Goal: Task Accomplishment & Management: Manage account settings

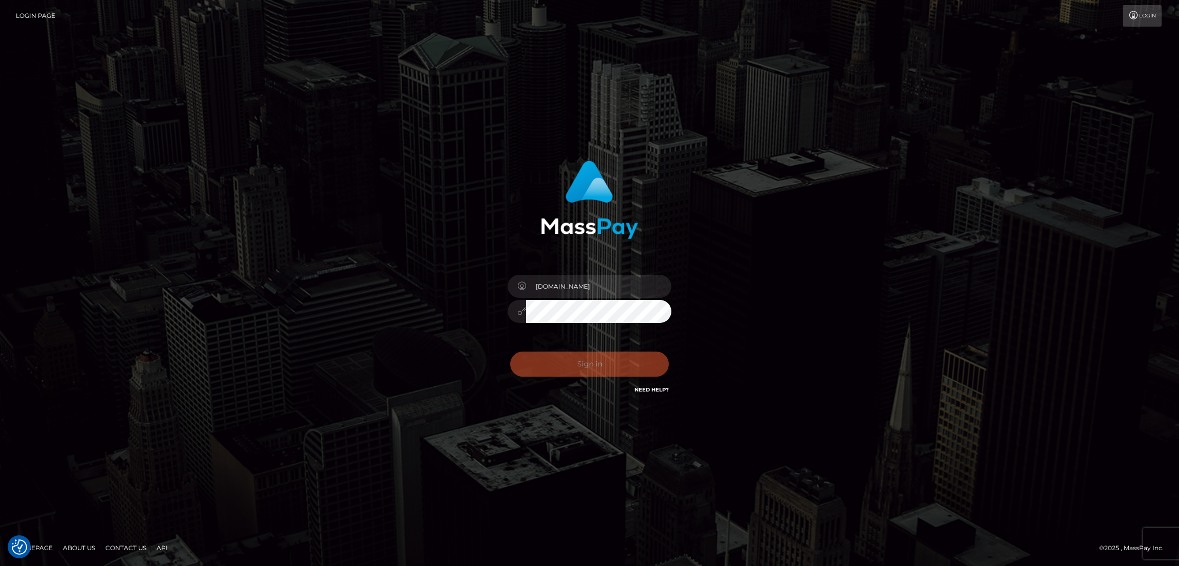
click at [597, 367] on div "Sign in Need Help?" at bounding box center [589, 368] width 179 height 46
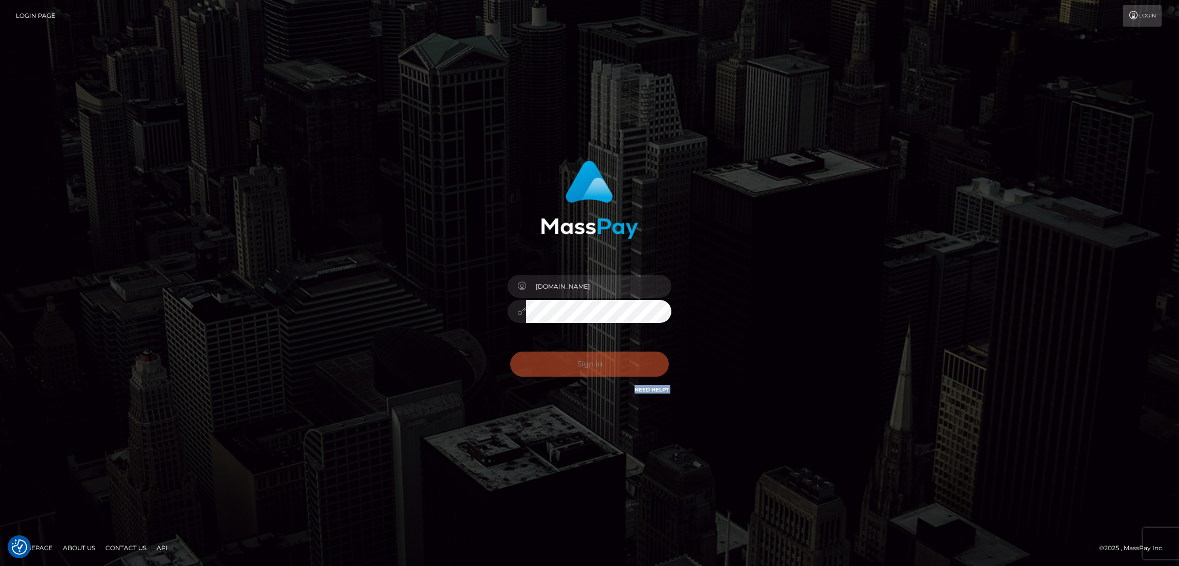
click at [597, 367] on div "Sign in Need Help?" at bounding box center [589, 368] width 179 height 46
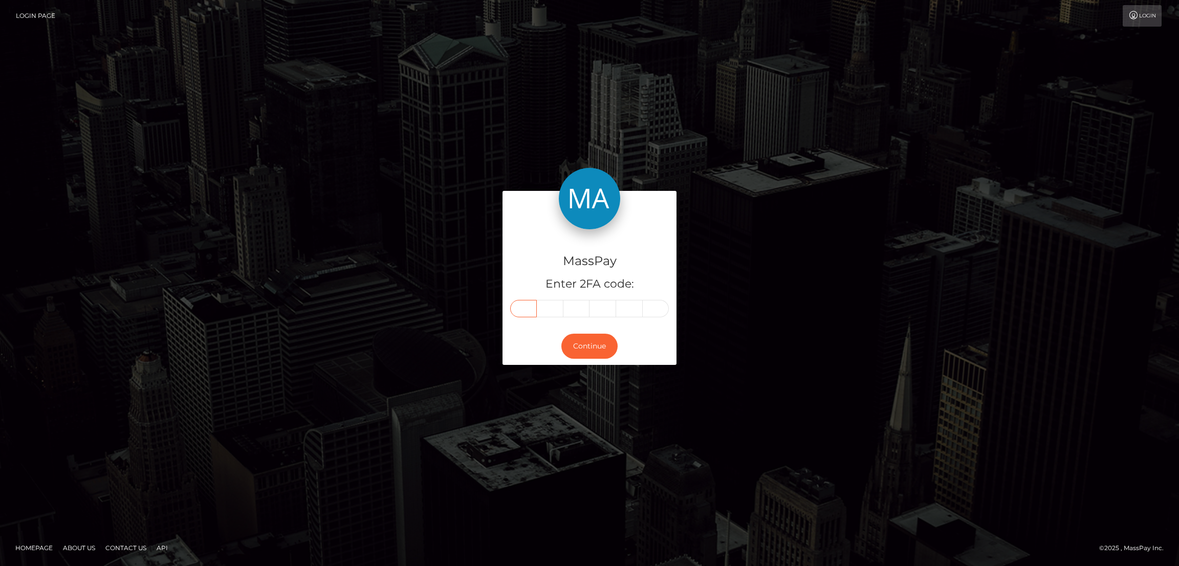
click at [525, 305] on input "text" at bounding box center [523, 308] width 27 height 17
paste input "5"
type input "5"
type input "7"
type input "3"
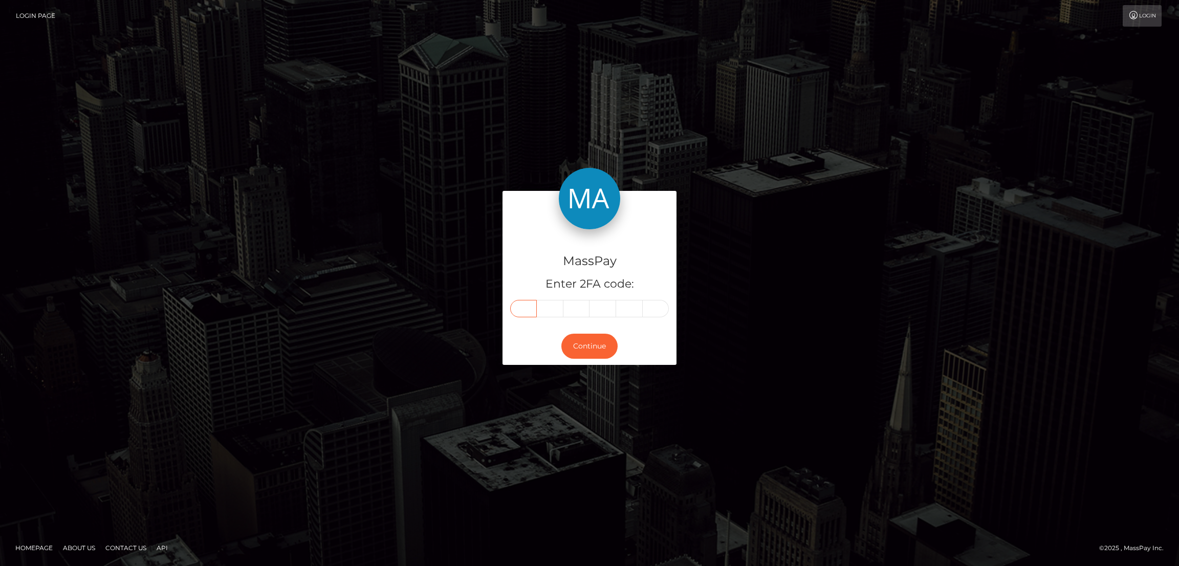
type input "6"
type input "0"
click at [599, 333] on div "Continue" at bounding box center [589, 345] width 174 height 37
click at [603, 341] on button "Continue" at bounding box center [589, 346] width 56 height 25
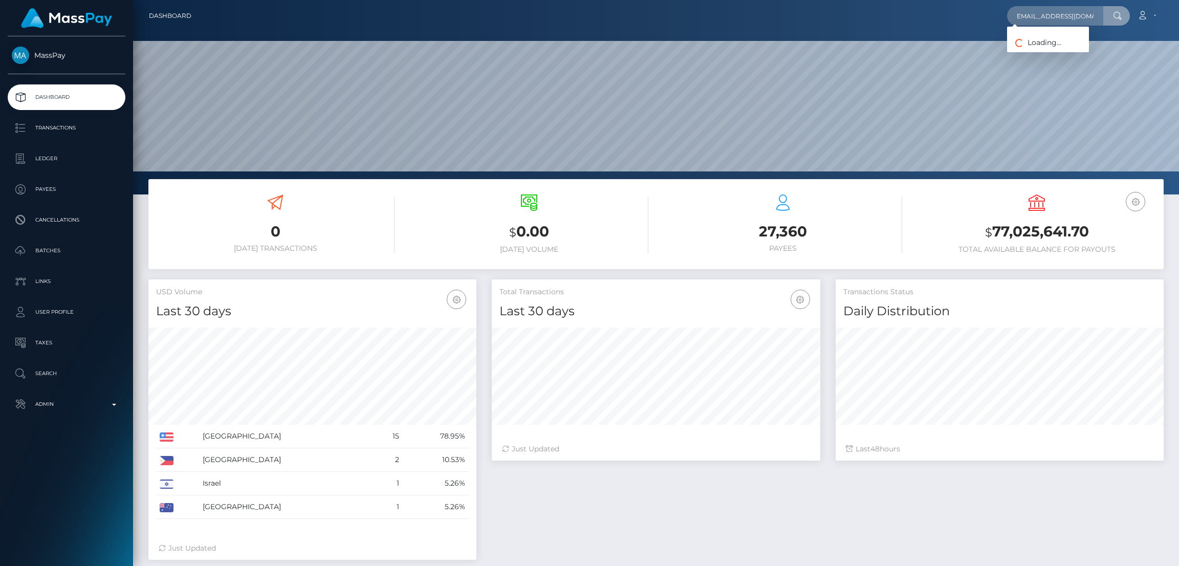
scroll to position [182, 328]
type input "[EMAIL_ADDRESS][DOMAIN_NAME]"
click at [1061, 52] on link "ERIN BARNUM MOORE" at bounding box center [1048, 52] width 82 height 19
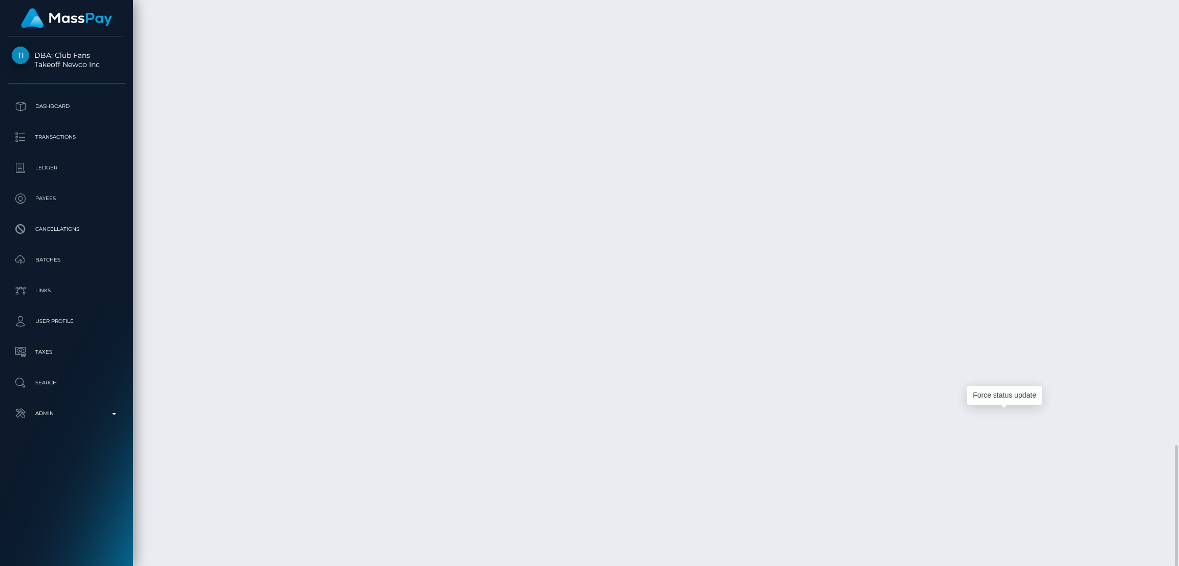
scroll to position [122, 328]
click at [997, 393] on div "Force status update" at bounding box center [1004, 395] width 75 height 19
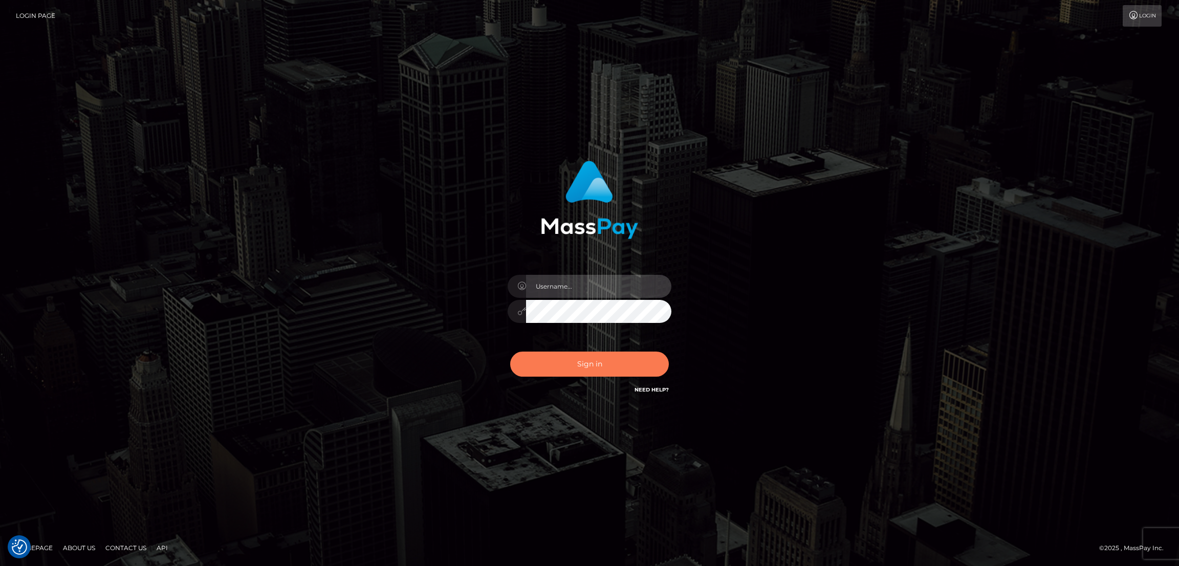
type input "[DOMAIN_NAME]"
click at [575, 369] on button "Sign in" at bounding box center [589, 363] width 159 height 25
type input "nb.es"
click at [593, 366] on button "Sign in" at bounding box center [589, 363] width 159 height 25
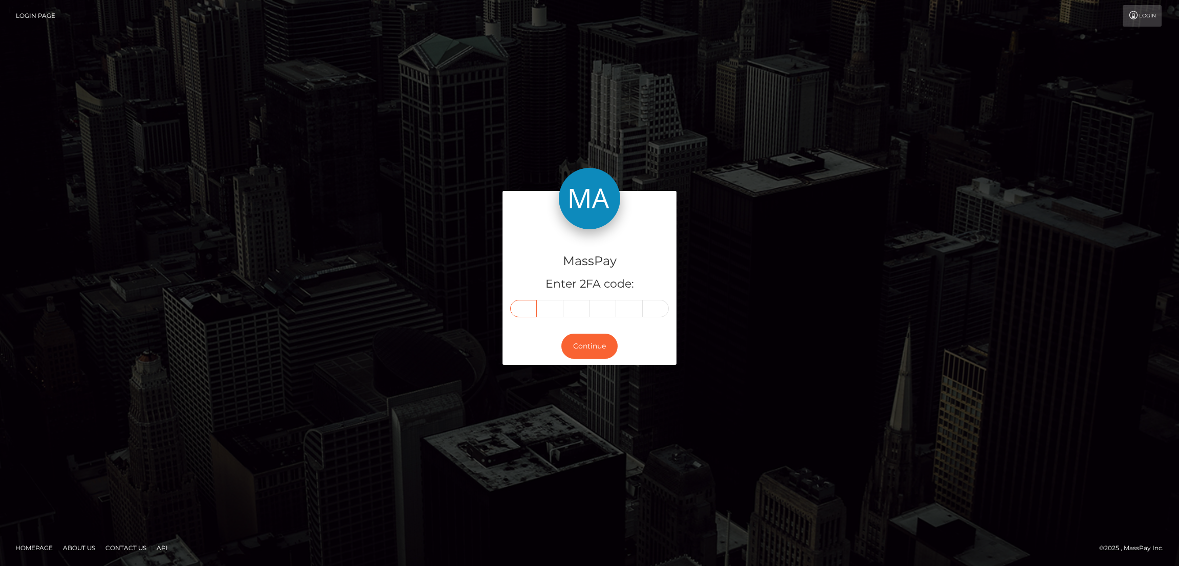
click at [524, 312] on input "text" at bounding box center [523, 308] width 27 height 17
paste input "6"
type input "6"
type input "5"
type input "8"
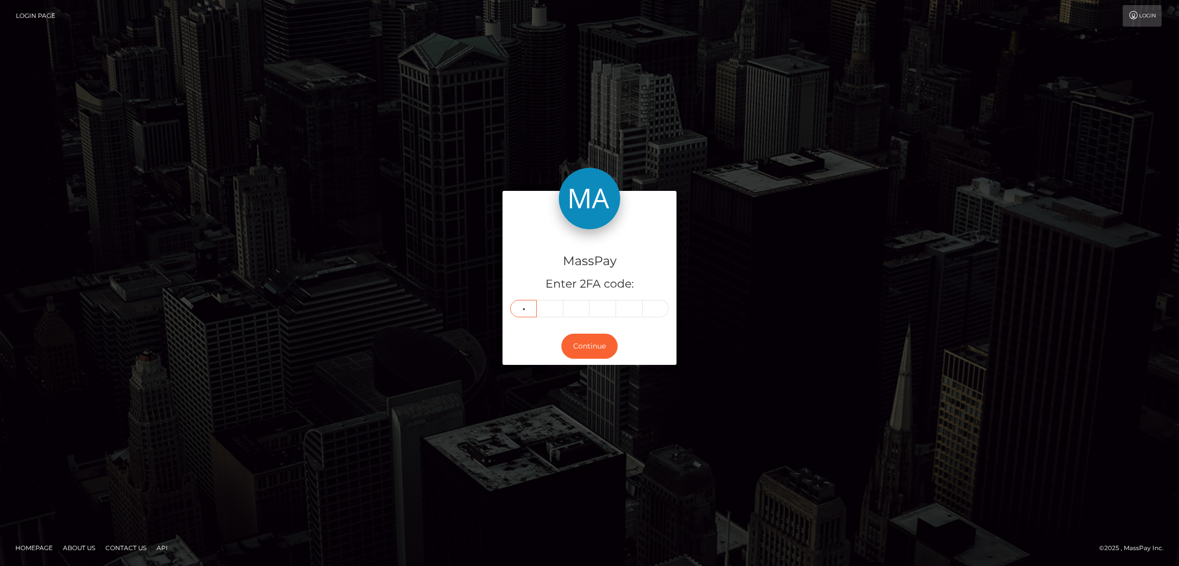
type input "1"
type input "0"
type input "9"
click at [597, 341] on button "Continue" at bounding box center [589, 346] width 56 height 25
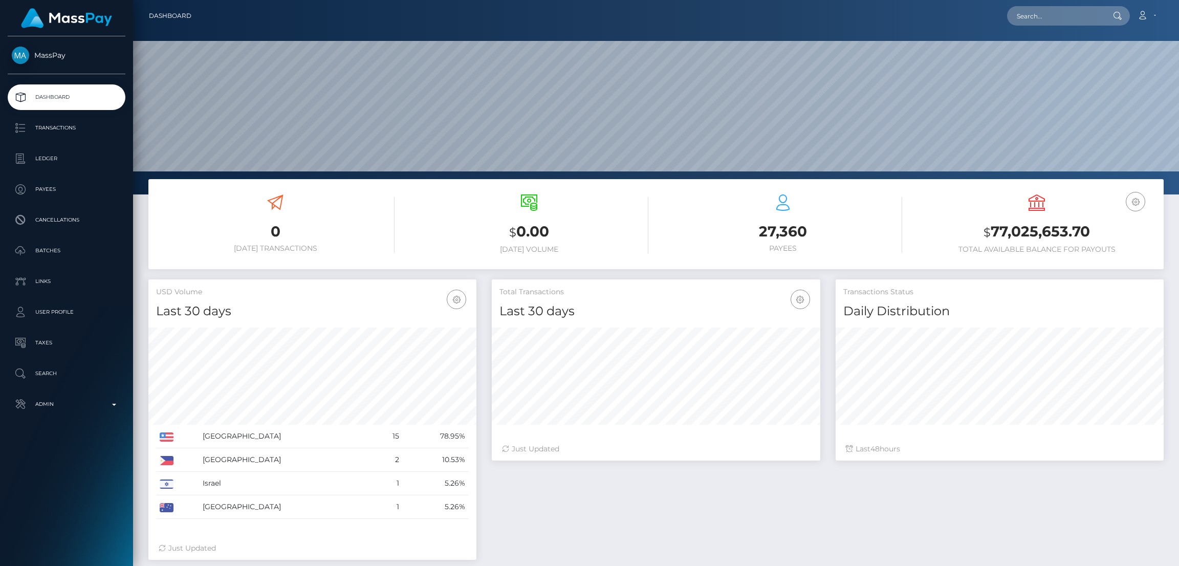
scroll to position [182, 328]
click at [1040, 16] on input "text" at bounding box center [1055, 15] width 96 height 19
paste input "[EMAIL_ADDRESS][DOMAIN_NAME]"
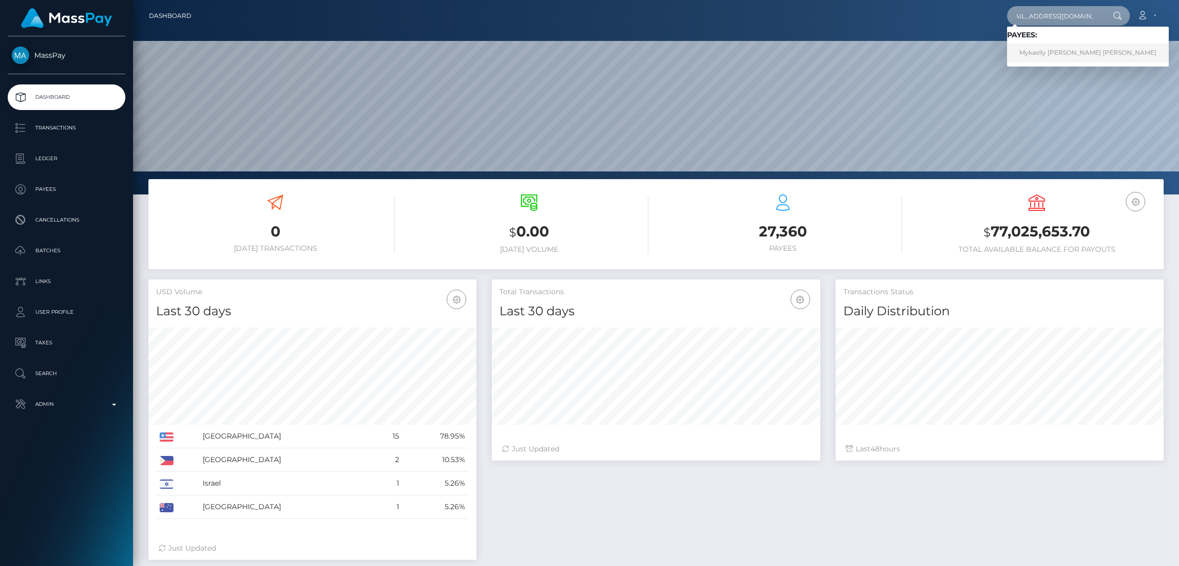
type input "[EMAIL_ADDRESS][DOMAIN_NAME]"
click at [1057, 54] on link "Mykaelly CABRAL LEITE" at bounding box center [1088, 52] width 162 height 19
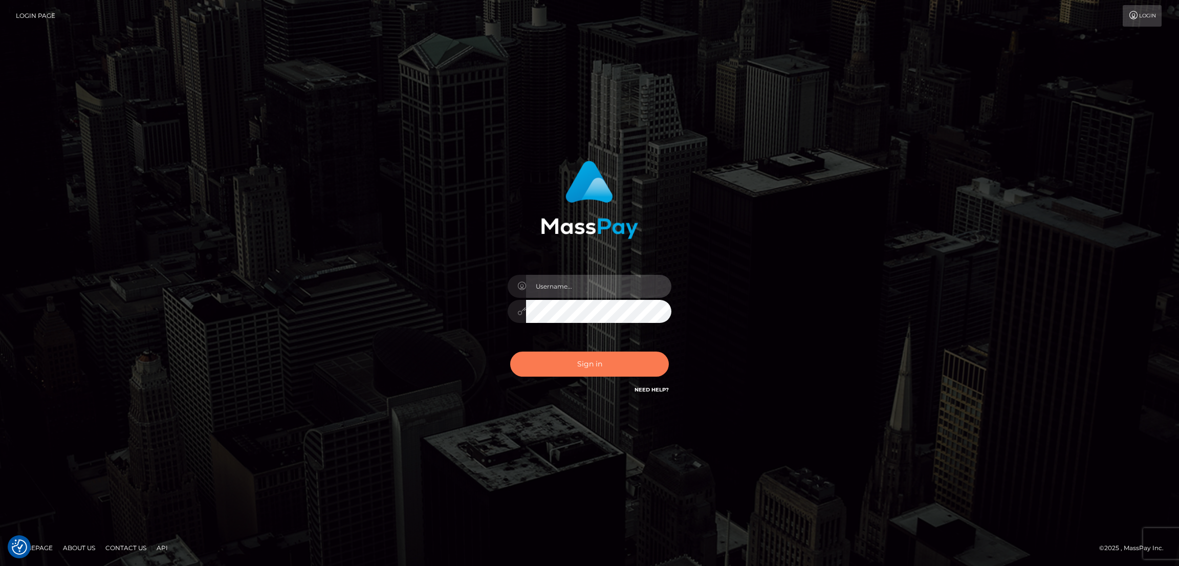
type input "nb.es"
click at [597, 366] on button "Sign in" at bounding box center [589, 363] width 159 height 25
type input "nb.es"
click at [597, 367] on button "Sign in" at bounding box center [589, 363] width 159 height 25
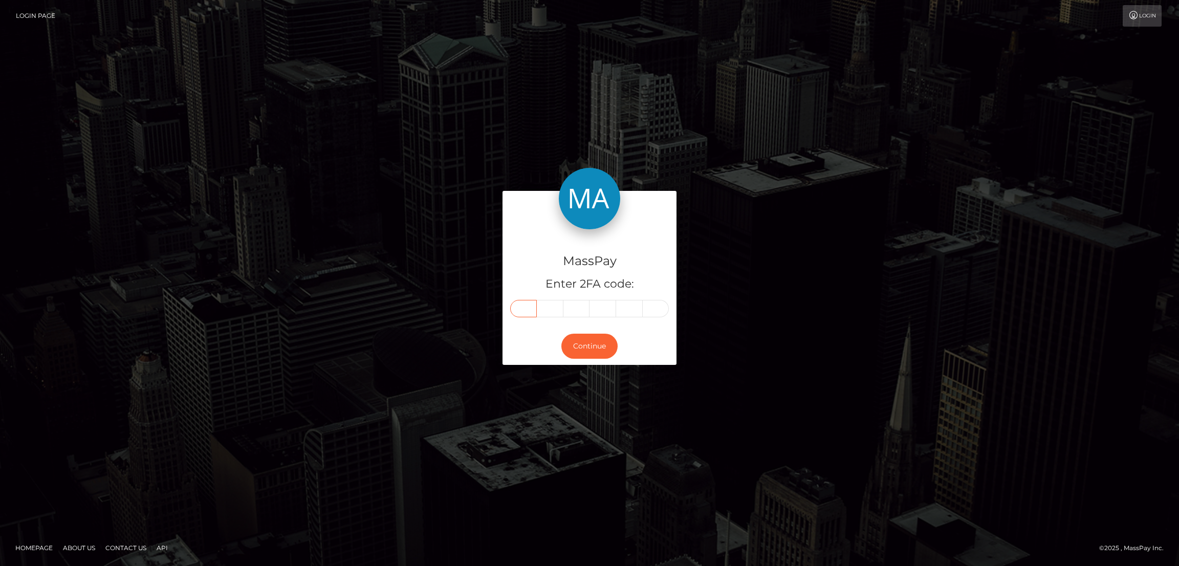
click at [532, 307] on input "text" at bounding box center [523, 308] width 27 height 17
paste input "6"
type input "6"
type input "7"
type input "4"
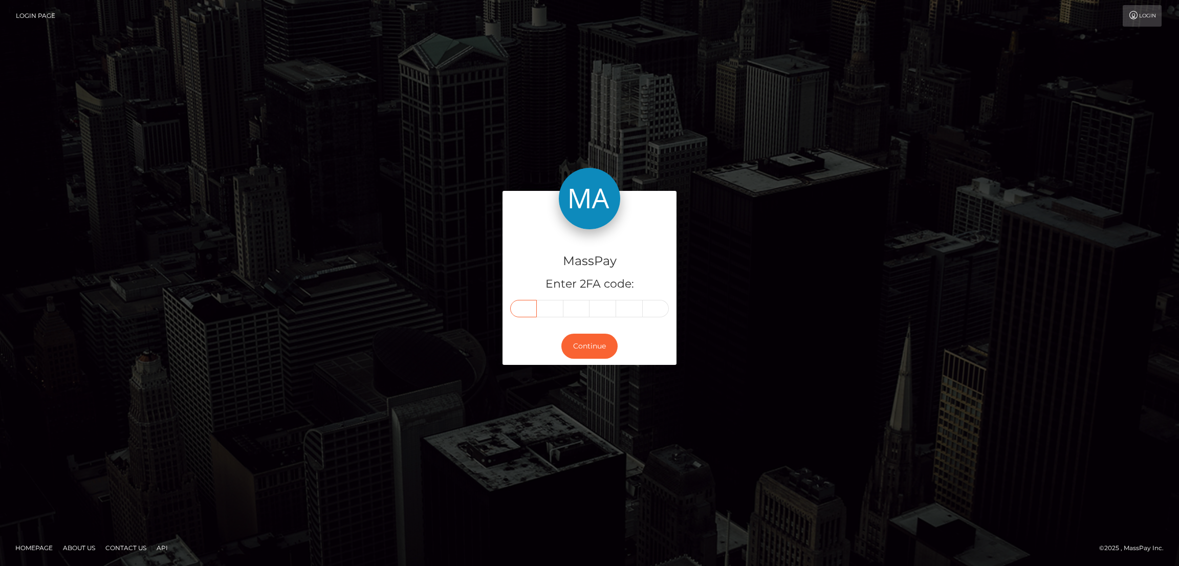
type input "0"
type input "3"
type input "7"
click at [599, 341] on button "Continue" at bounding box center [589, 346] width 56 height 25
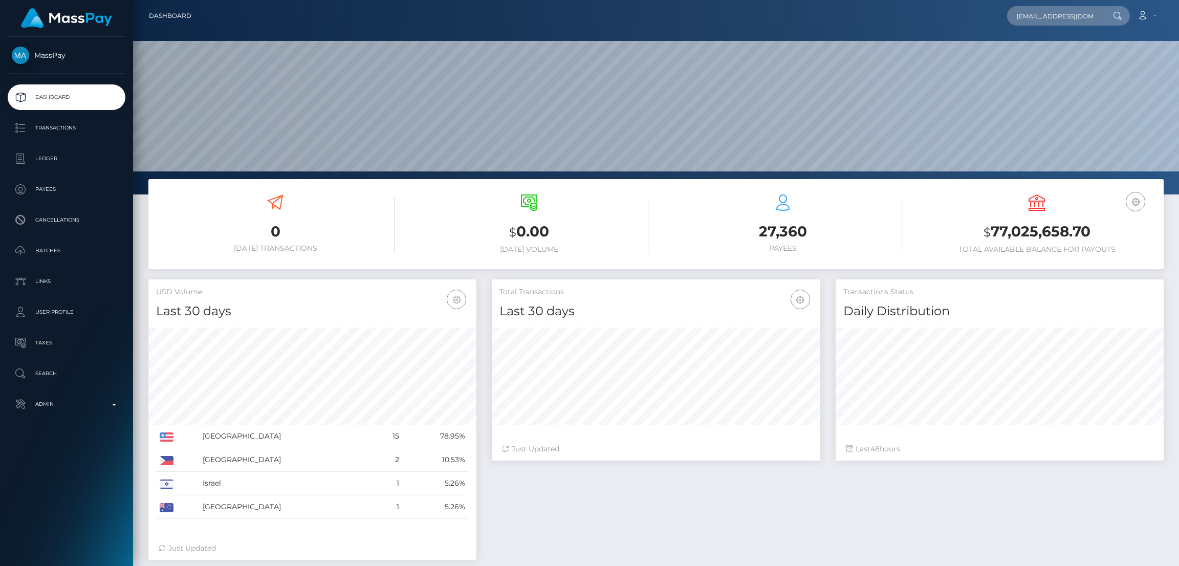
scroll to position [0, 2]
type input "[EMAIL_ADDRESS][DOMAIN_NAME]"
click at [1033, 50] on link "tiffany corley" at bounding box center [1048, 52] width 82 height 19
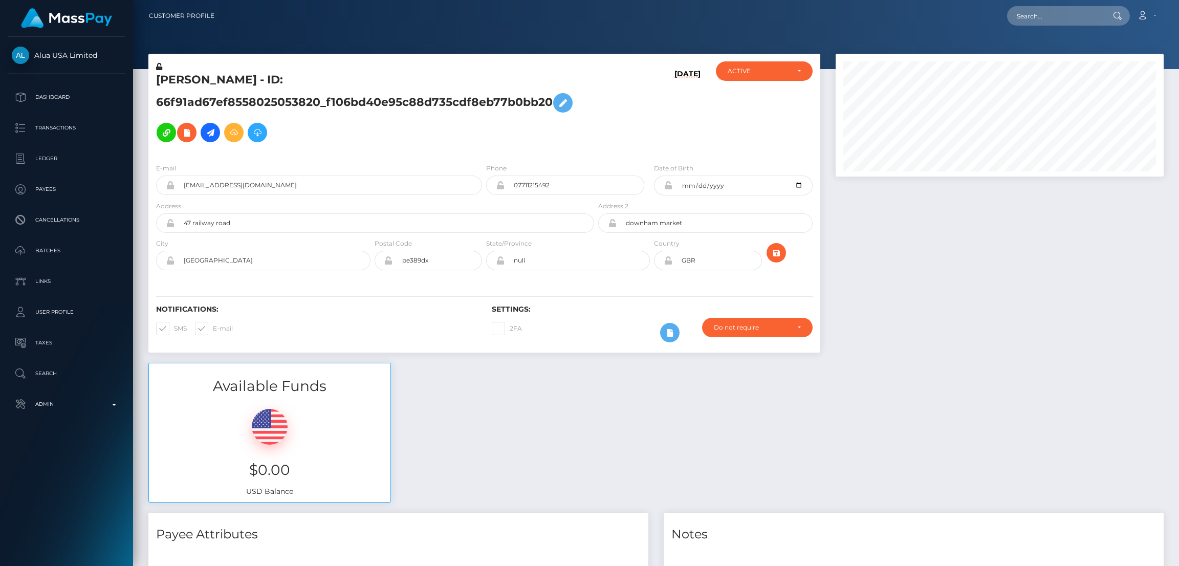
scroll to position [122, 328]
click at [564, 103] on icon at bounding box center [563, 103] width 12 height 13
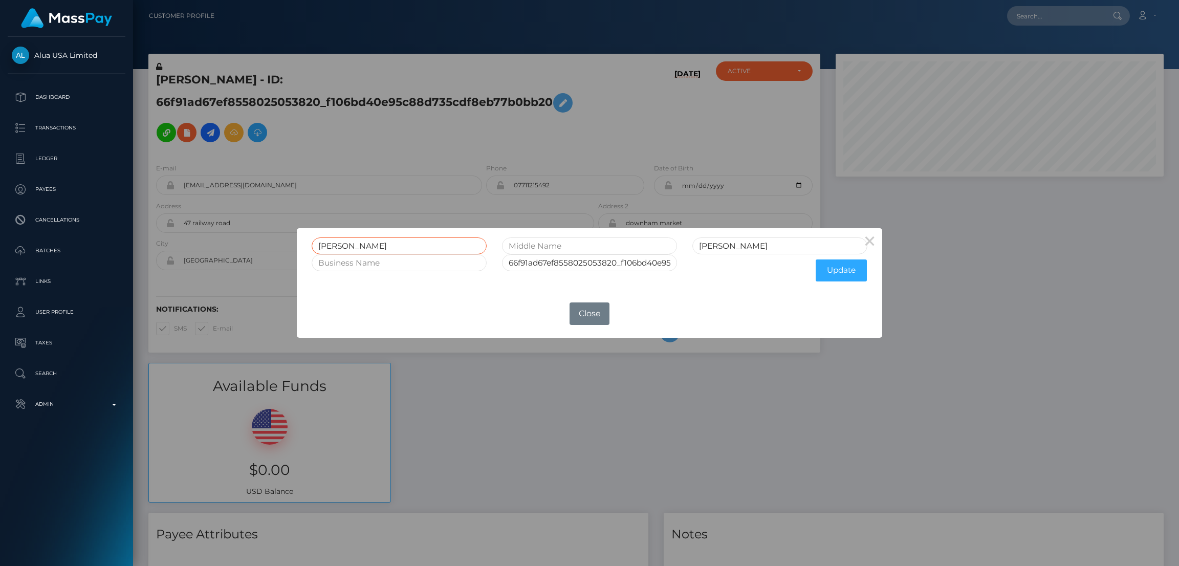
click at [327, 244] on input "tiffany" at bounding box center [399, 245] width 175 height 17
drag, startPoint x: 327, startPoint y: 244, endPoint x: 322, endPoint y: 243, distance: 5.7
click at [322, 243] on input "tiffany" at bounding box center [399, 245] width 175 height 17
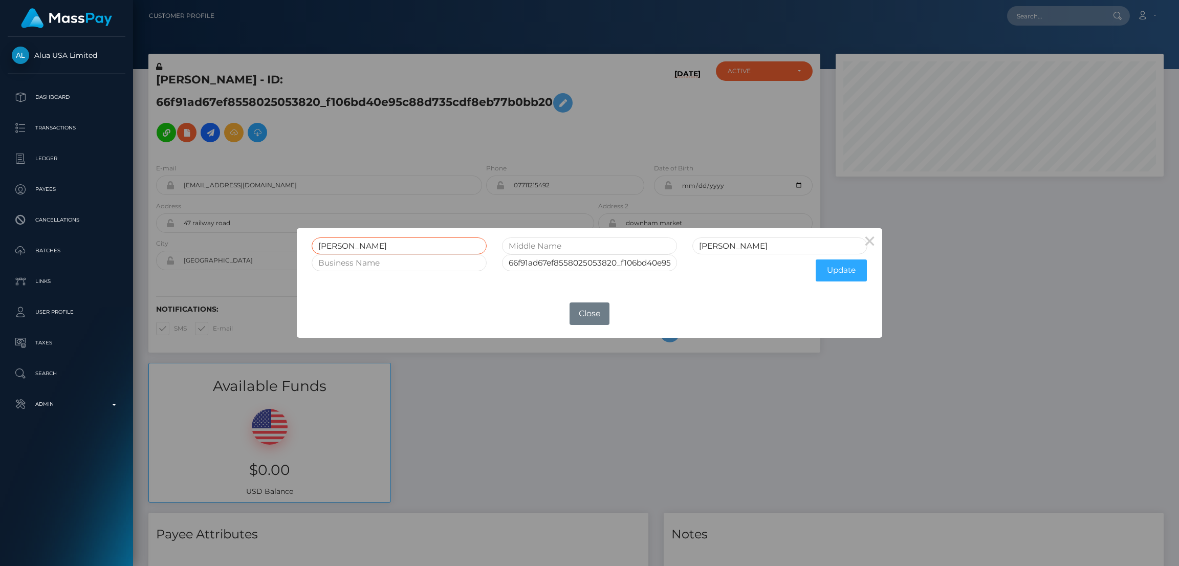
click at [322, 243] on input "tiffany" at bounding box center [399, 245] width 175 height 17
click at [582, 309] on button "Close" at bounding box center [589, 313] width 40 height 23
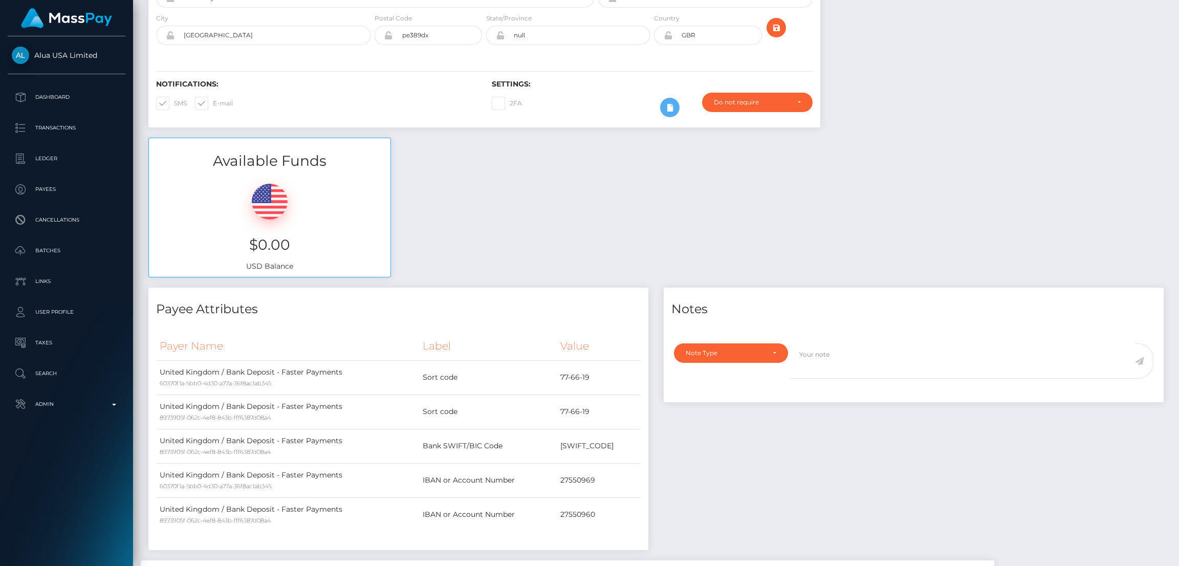
scroll to position [0, 0]
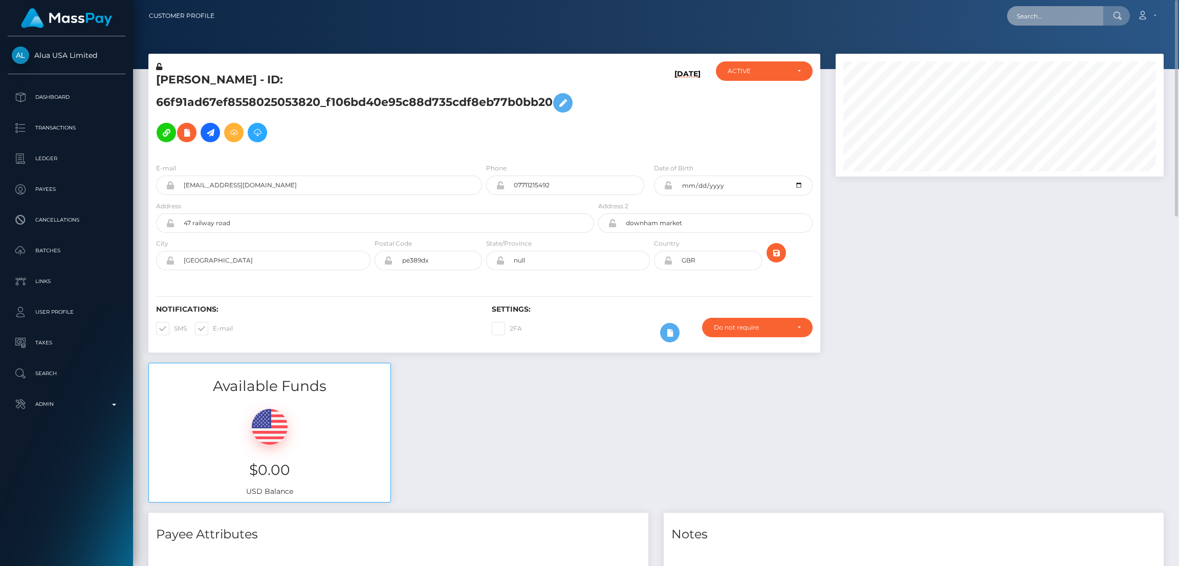
click at [1027, 20] on input "text" at bounding box center [1055, 15] width 96 height 19
paste input "nicolasgrajales@hamptonshomesupply.com"
click at [1053, 20] on input "nicolasgrajales@hamptonshomesupply.com" at bounding box center [1055, 15] width 96 height 19
paste input "support@ourkinks"
click at [1091, 16] on input "support@ourkinks.com" at bounding box center [1055, 15] width 96 height 19
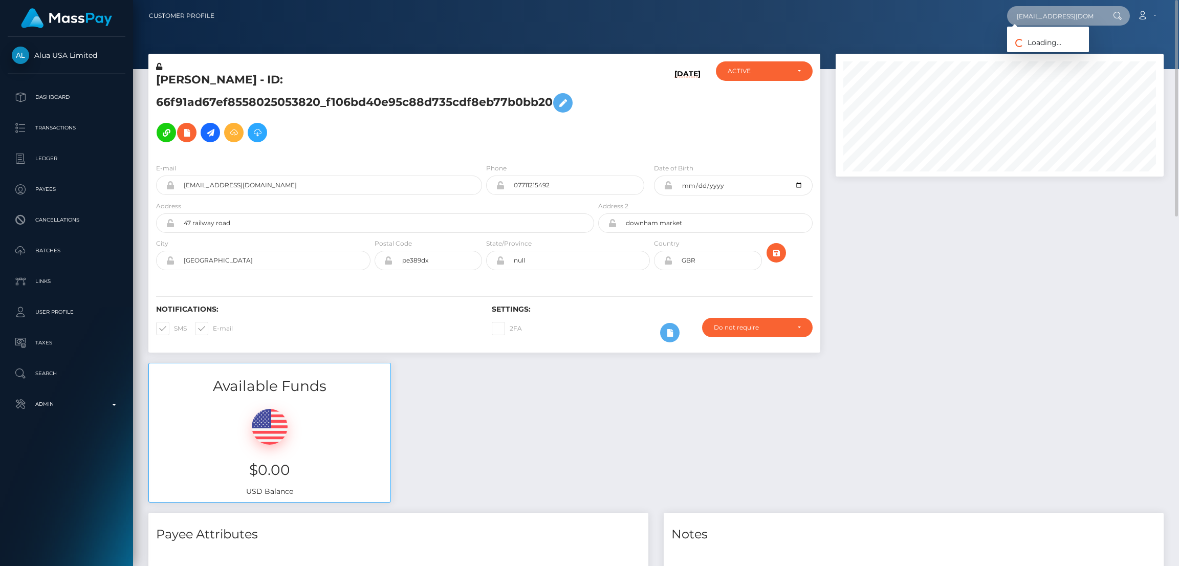
paste input "nicolasgrajales@hamptonshomesupply"
type input "nicolasgrajales@hamptonshomesupply.com"
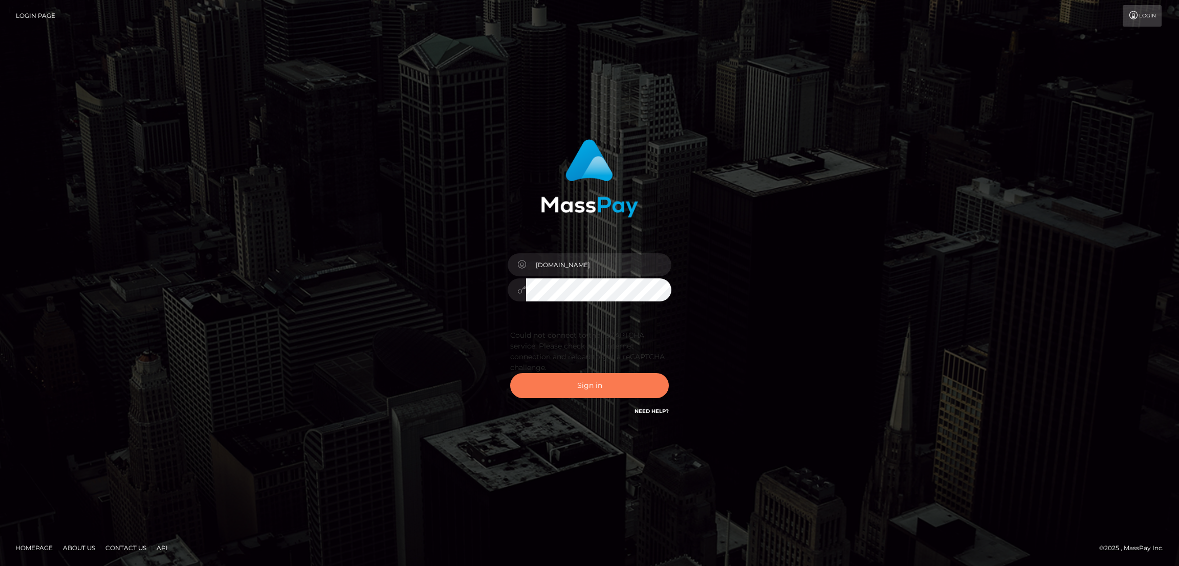
click at [601, 382] on button "Sign in" at bounding box center [589, 385] width 159 height 25
click at [574, 379] on button "Sign in" at bounding box center [589, 385] width 159 height 25
click at [579, 383] on button "Sign in" at bounding box center [589, 385] width 159 height 25
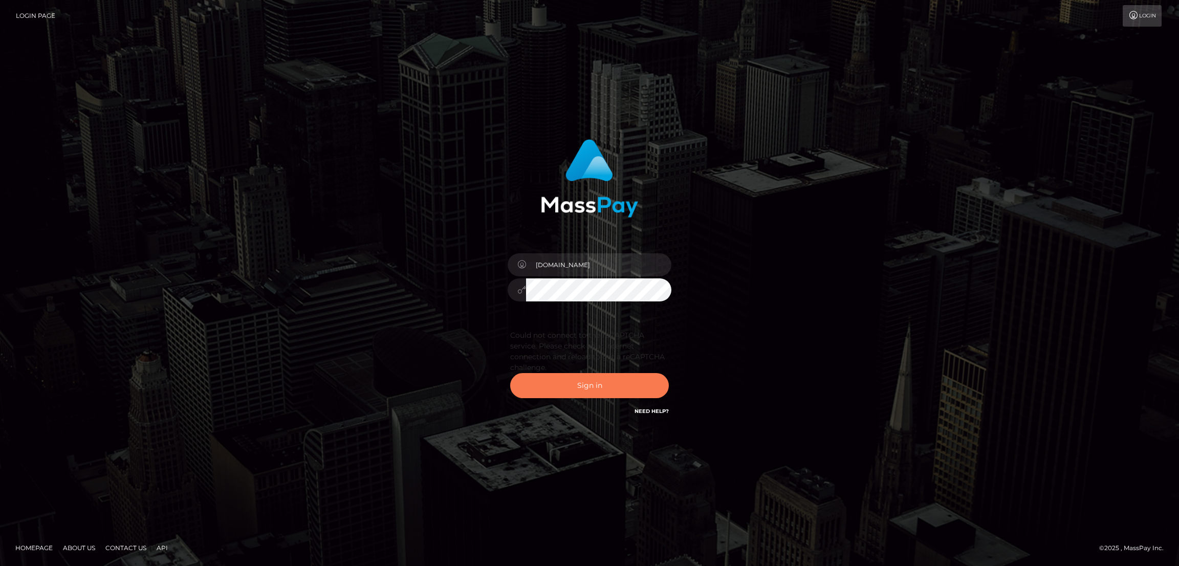
click at [579, 383] on button "Sign in" at bounding box center [589, 385] width 159 height 25
click at [585, 382] on button "Sign in" at bounding box center [589, 385] width 159 height 25
click at [586, 382] on button "Sign in" at bounding box center [589, 385] width 159 height 25
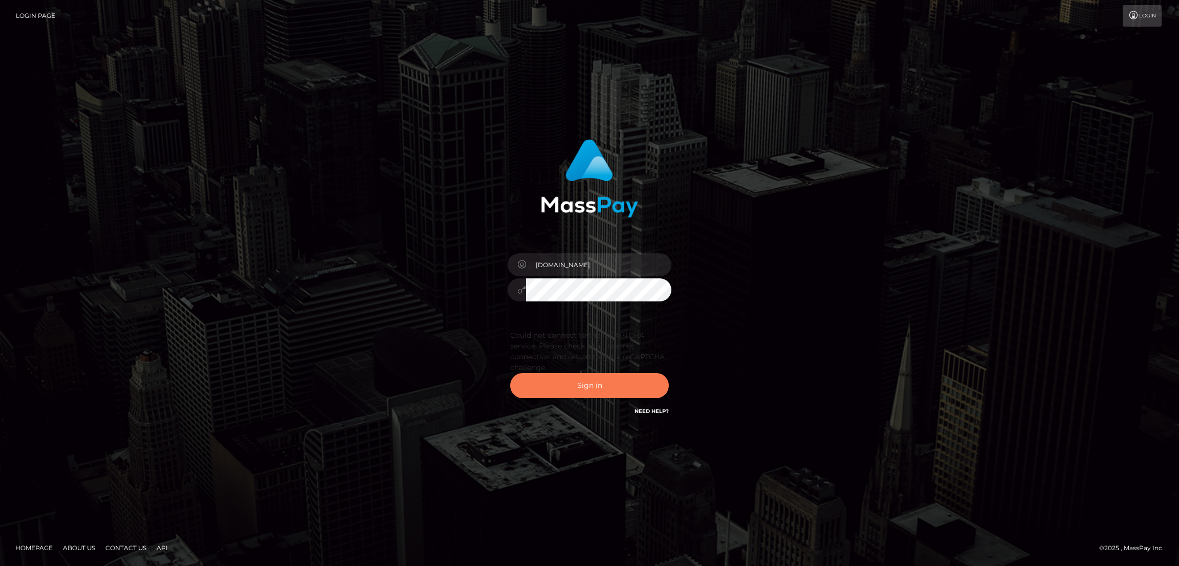
click at [586, 382] on button "Sign in" at bounding box center [589, 385] width 159 height 25
click at [597, 387] on button "Sign in" at bounding box center [589, 385] width 159 height 25
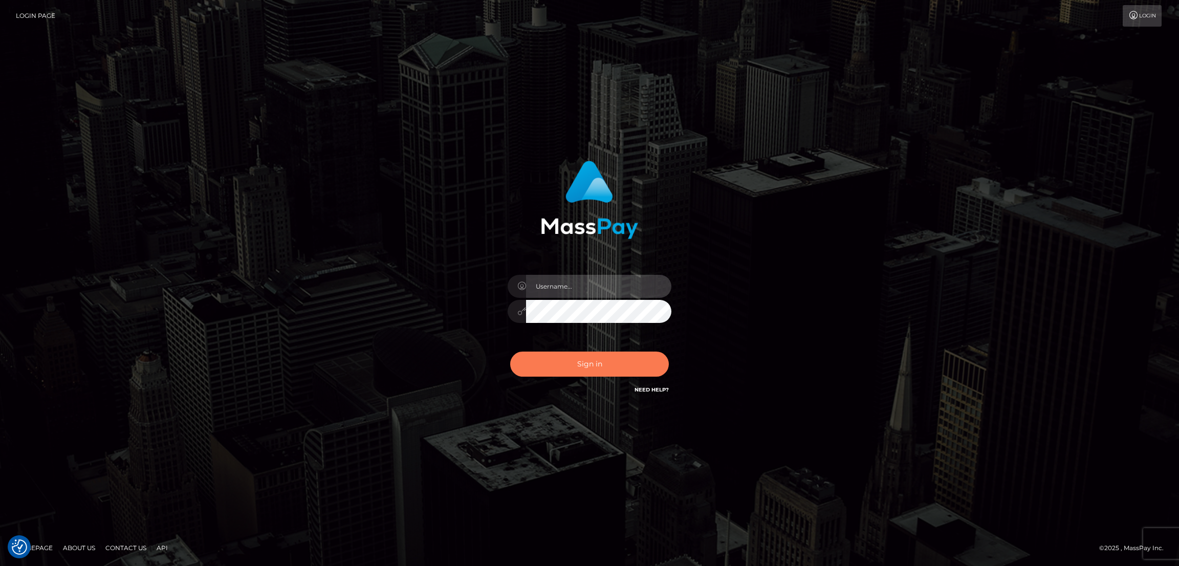
type input "[DOMAIN_NAME]"
click at [594, 362] on button "Sign in" at bounding box center [589, 363] width 159 height 25
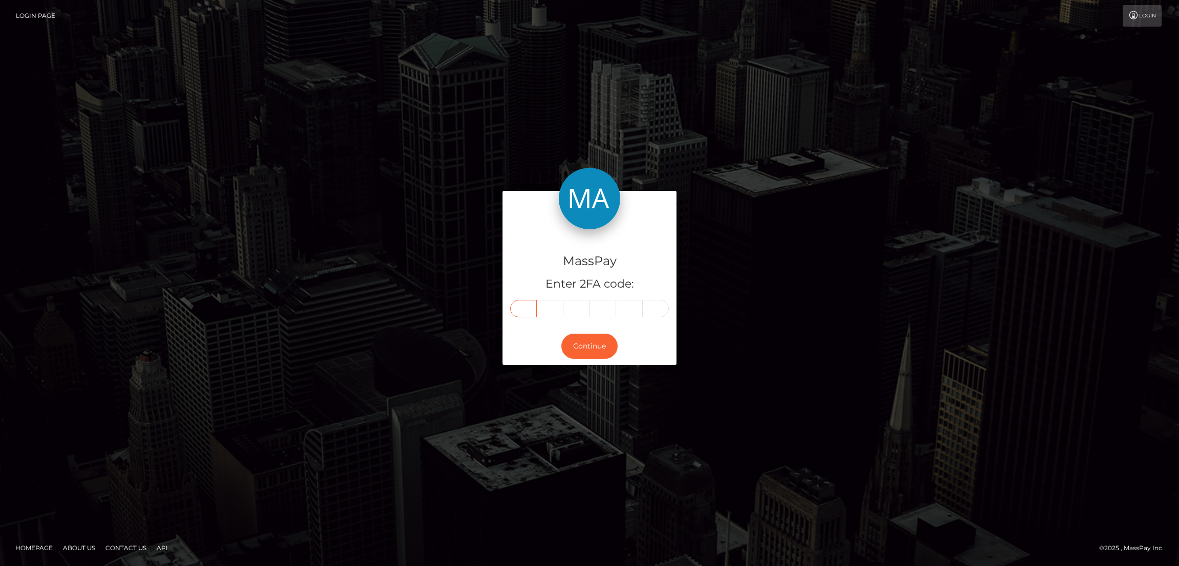
click at [529, 313] on input "text" at bounding box center [523, 308] width 27 height 17
paste input "3"
type input "3"
type input "9"
type input "7"
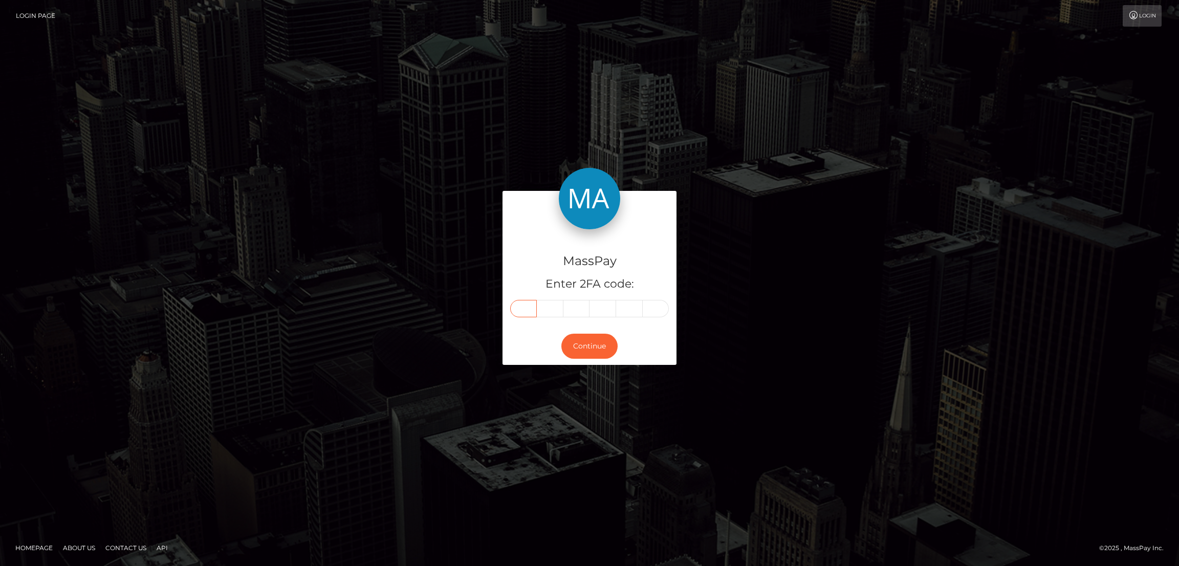
type input "9"
type input "6"
type input "1"
click at [579, 360] on div "Continue" at bounding box center [589, 345] width 174 height 37
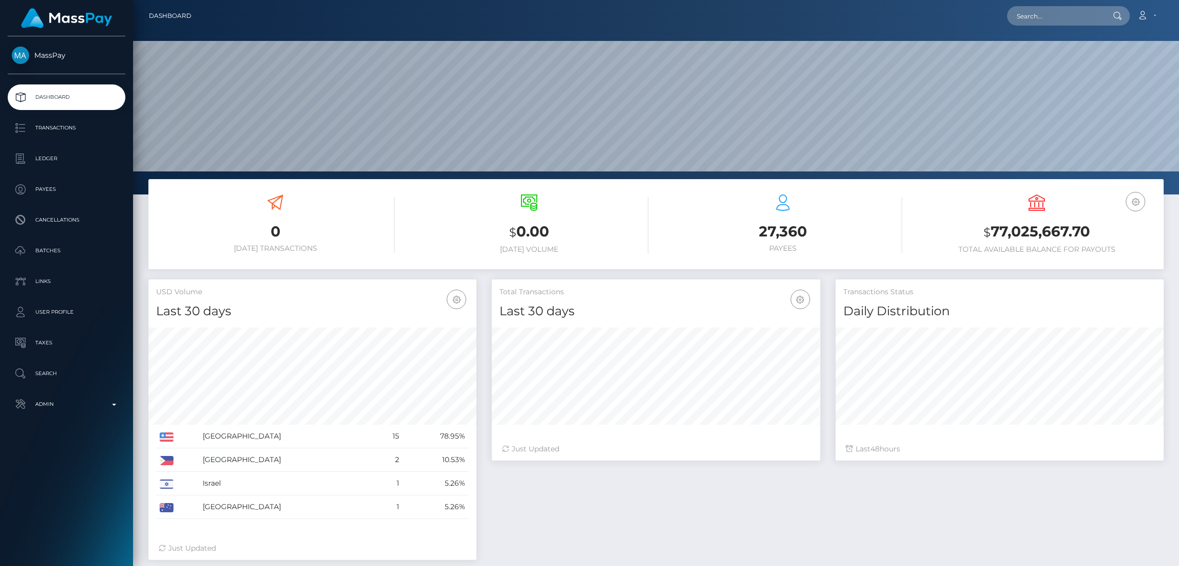
scroll to position [194, 1046]
click at [1043, 22] on input "text" at bounding box center [1055, 15] width 96 height 19
paste input "[EMAIL_ADDRESS][DOMAIN_NAME]"
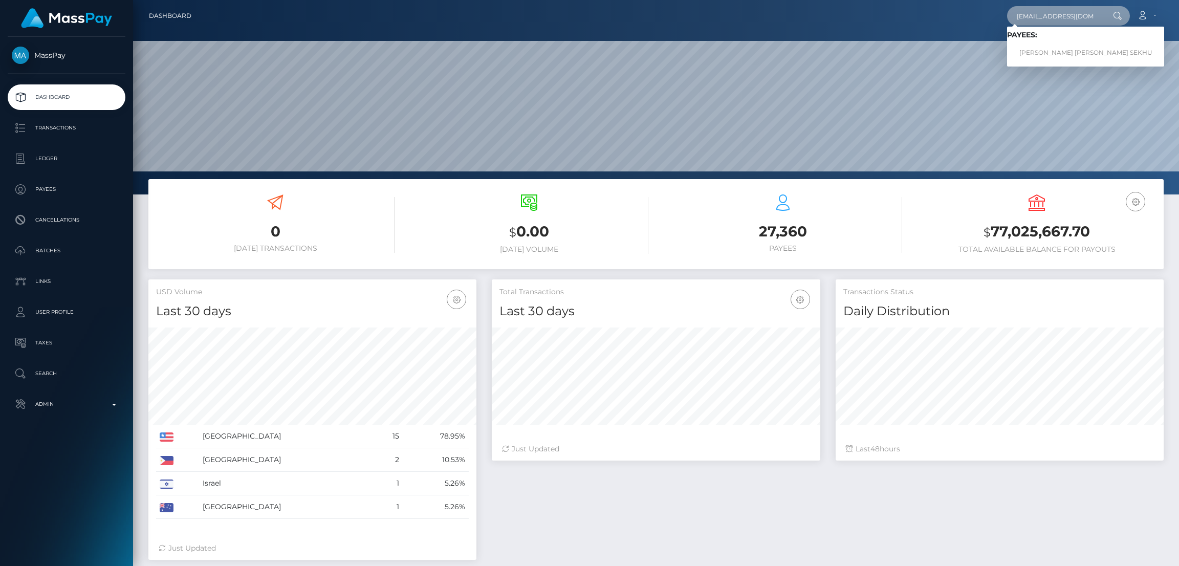
type input "[EMAIL_ADDRESS][DOMAIN_NAME]"
click at [1044, 48] on link "[PERSON_NAME] [PERSON_NAME] SEKHU" at bounding box center [1085, 52] width 157 height 19
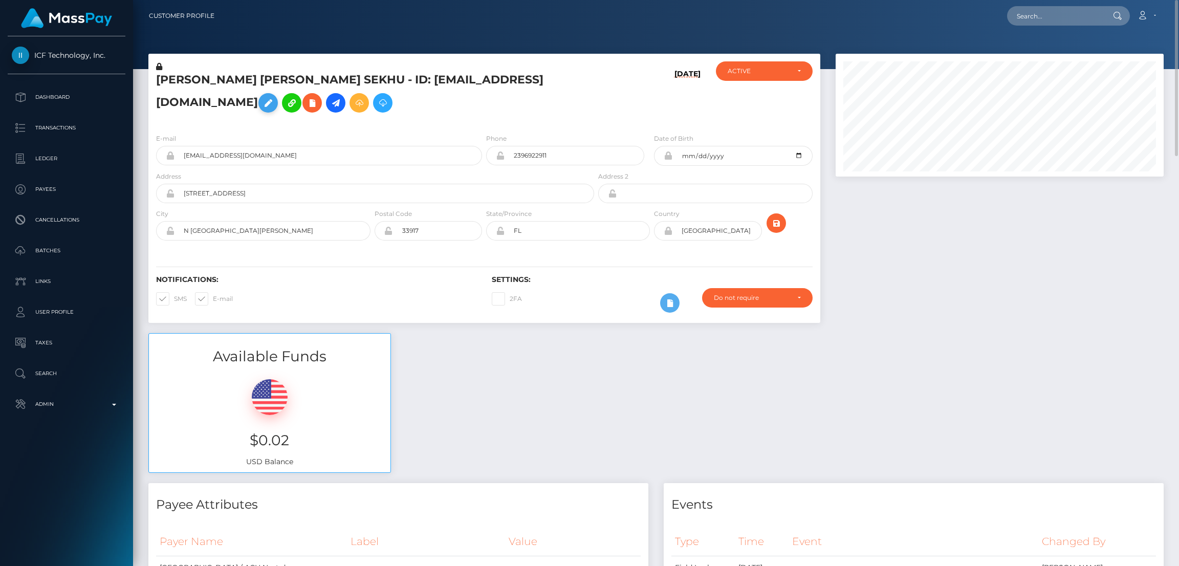
click at [274, 97] on icon at bounding box center [268, 103] width 12 height 13
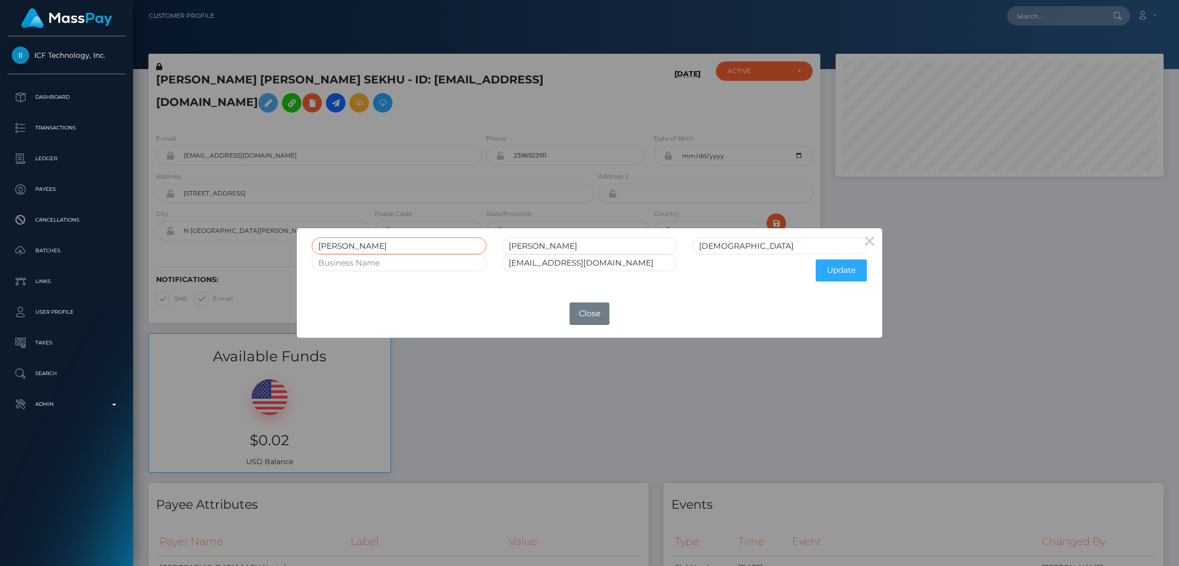
click at [341, 244] on input "[PERSON_NAME]" at bounding box center [399, 245] width 175 height 17
